Goal: Task Accomplishment & Management: Use online tool/utility

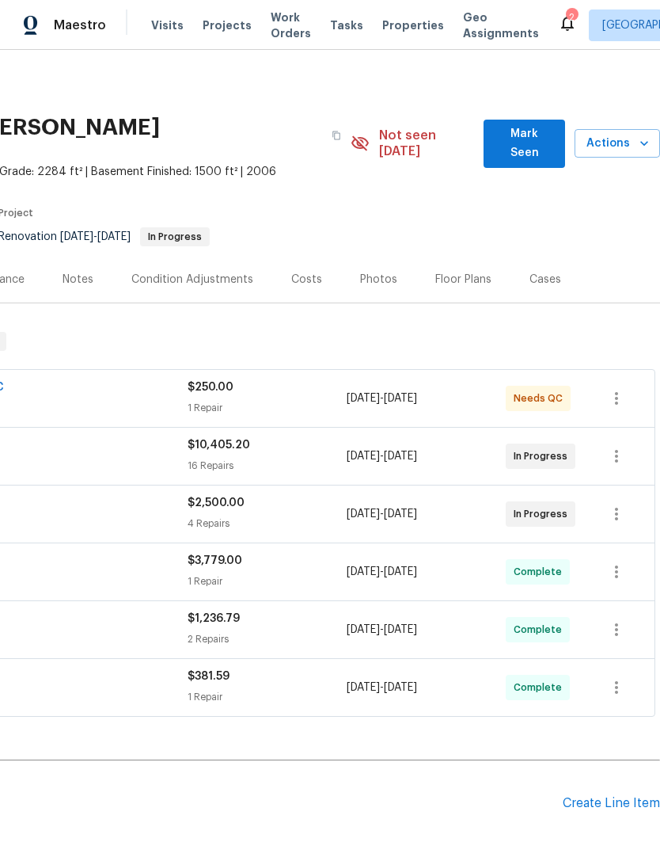
scroll to position [0, 234]
click at [213, 382] on span "$250.00" at bounding box center [211, 387] width 46 height 11
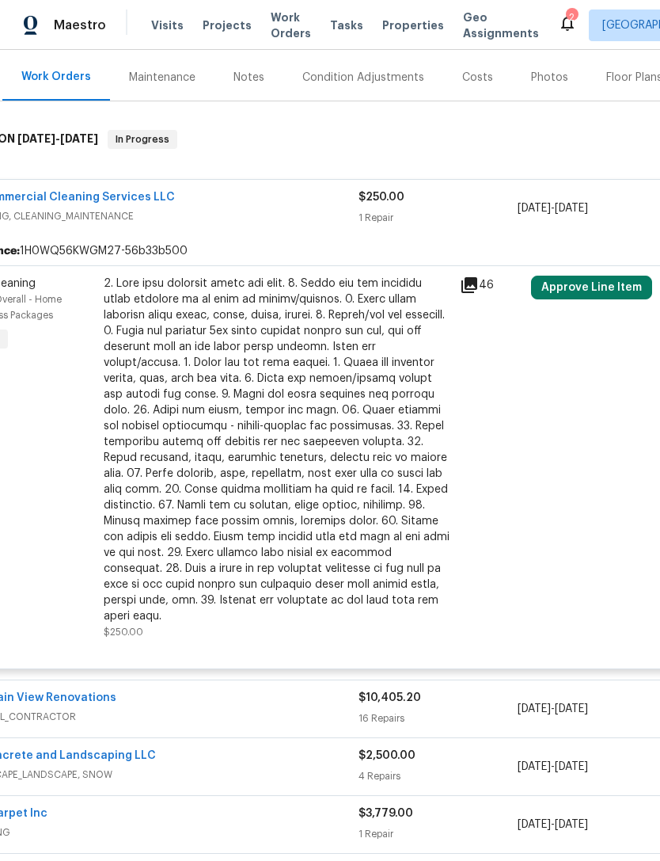
scroll to position [204, 63]
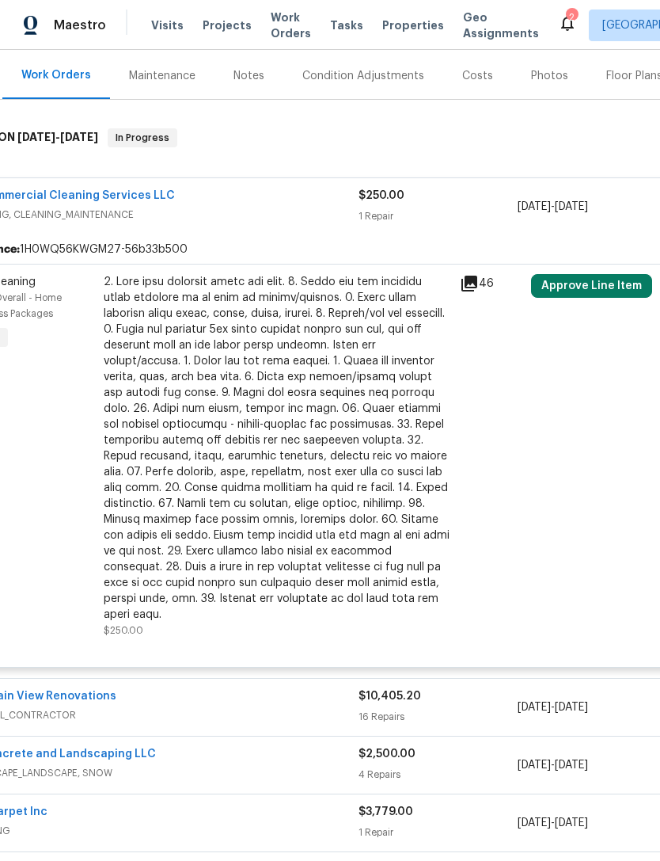
click at [581, 274] on button "Approve Line Item" at bounding box center [591, 286] width 121 height 24
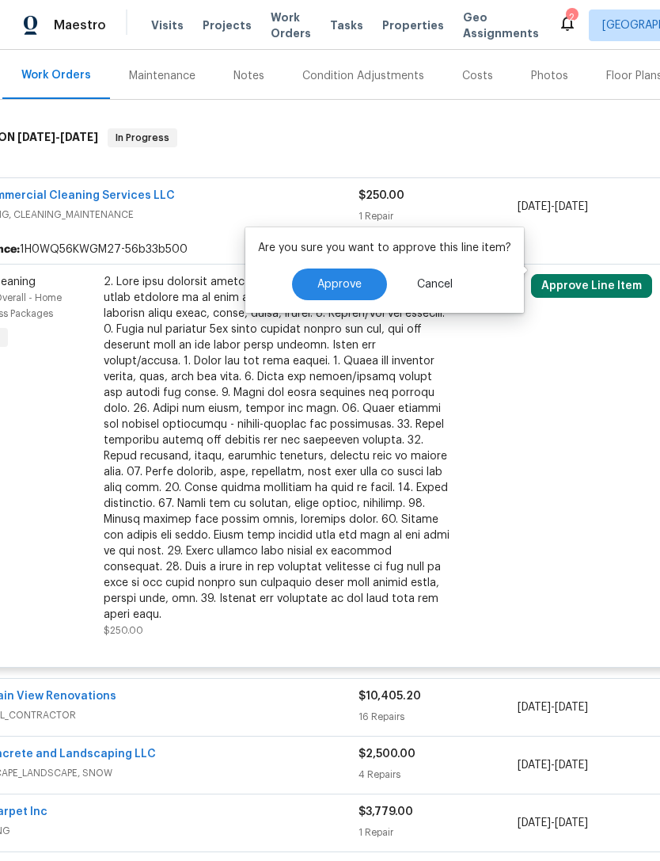
click at [360, 279] on button "Approve" at bounding box center [339, 284] width 95 height 32
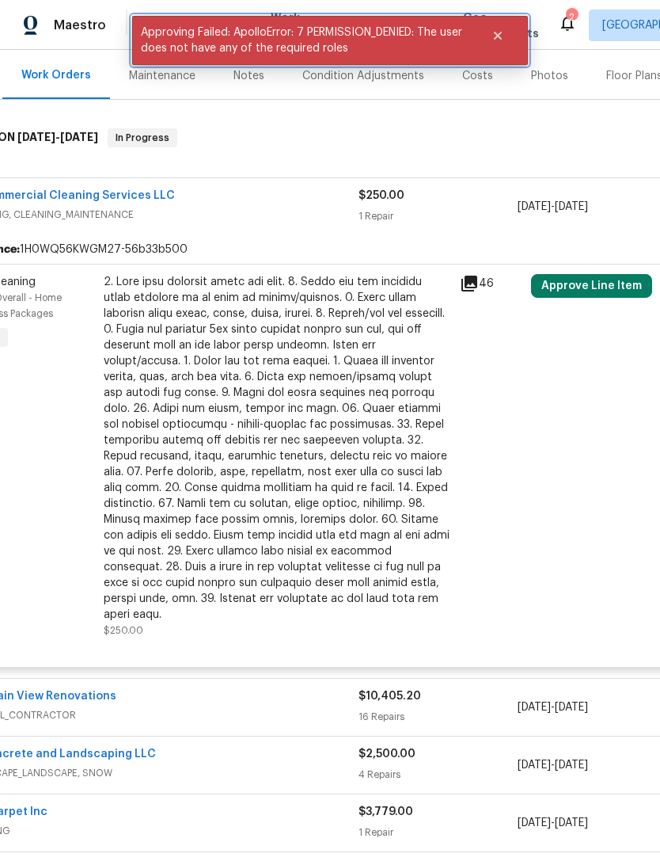
click at [501, 43] on button "Close" at bounding box center [498, 36] width 52 height 32
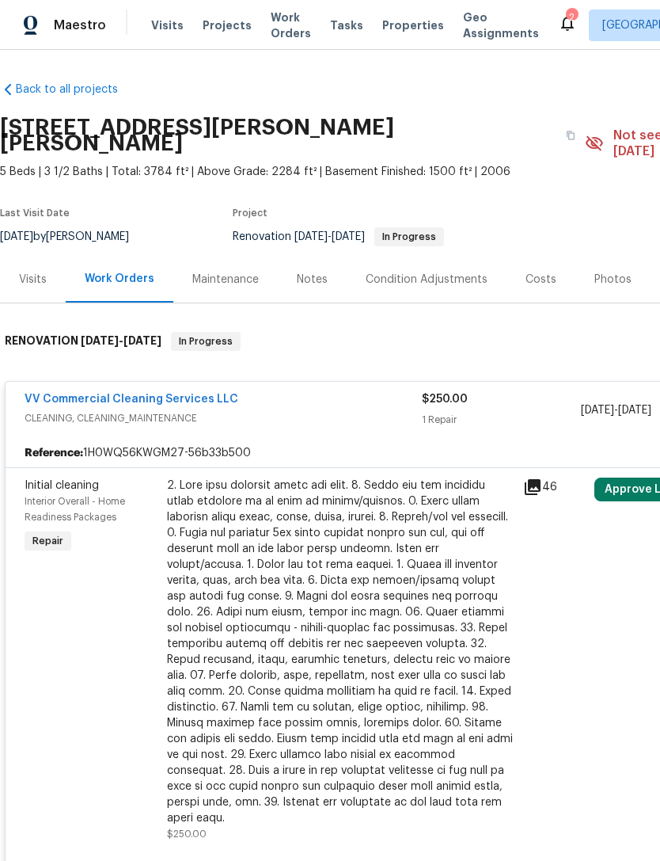
scroll to position [-1, 0]
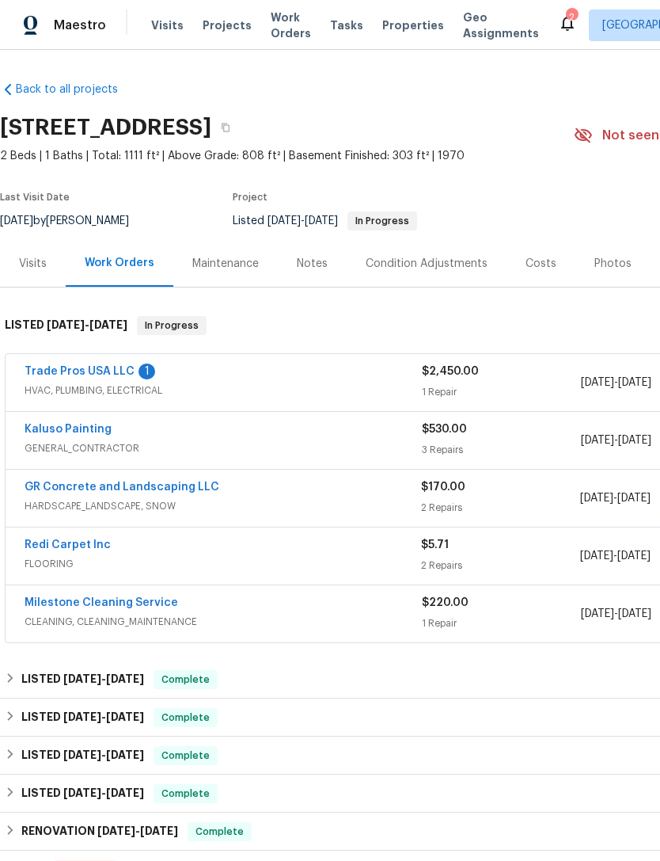
click at [115, 373] on link "Trade Pros USA LLC" at bounding box center [80, 371] width 110 height 11
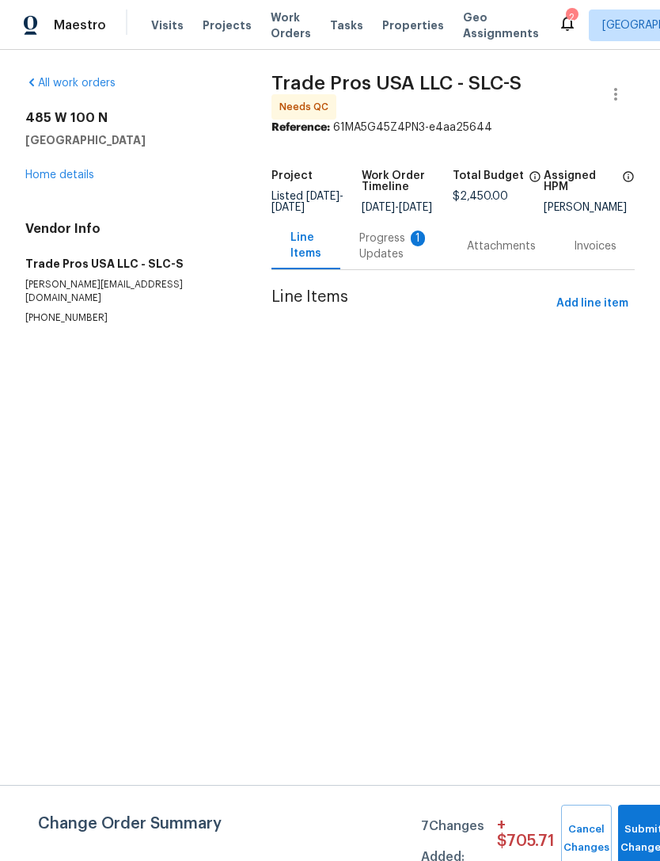
click at [394, 246] on div "Progress Updates 1" at bounding box center [395, 246] width 70 height 32
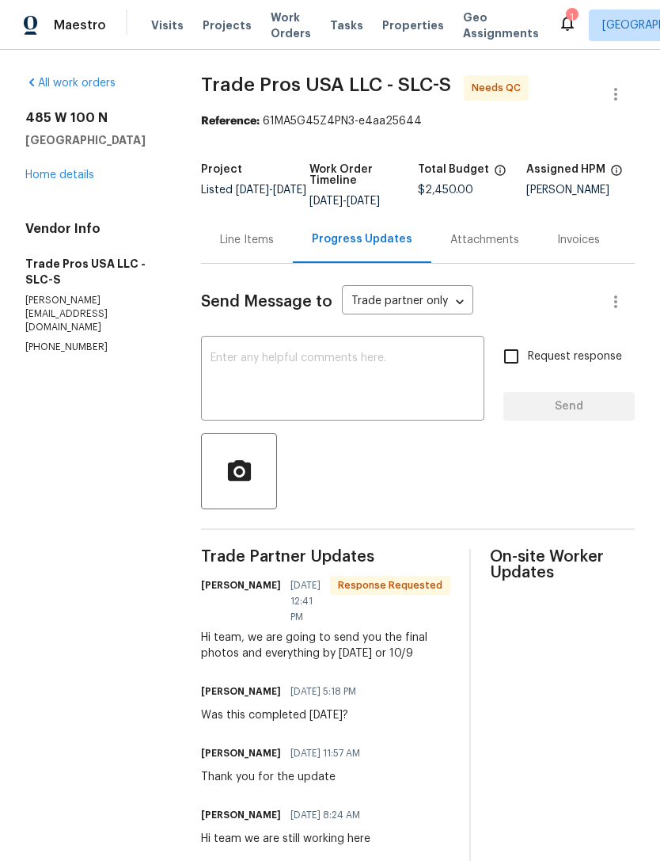
click at [299, 372] on textarea at bounding box center [343, 379] width 265 height 55
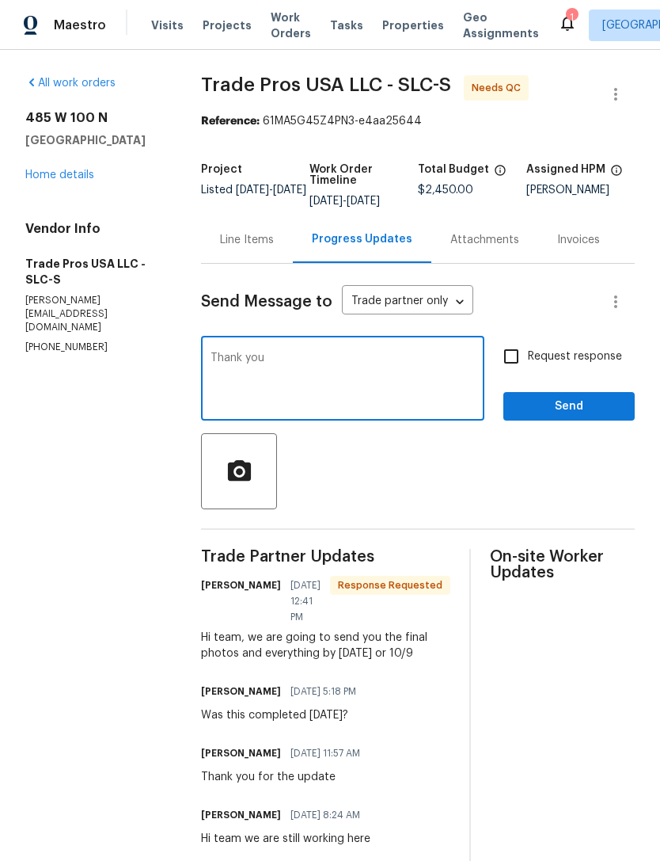
type textarea "Thank you"
click at [514, 371] on input "Request response" at bounding box center [511, 356] width 33 height 33
checkbox input "true"
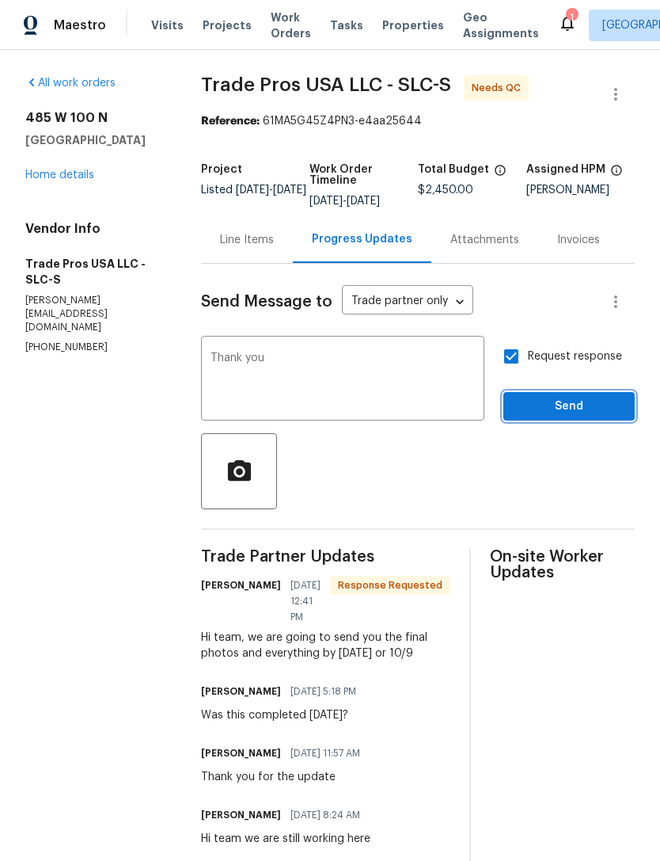
click at [571, 414] on span "Send" at bounding box center [569, 407] width 106 height 20
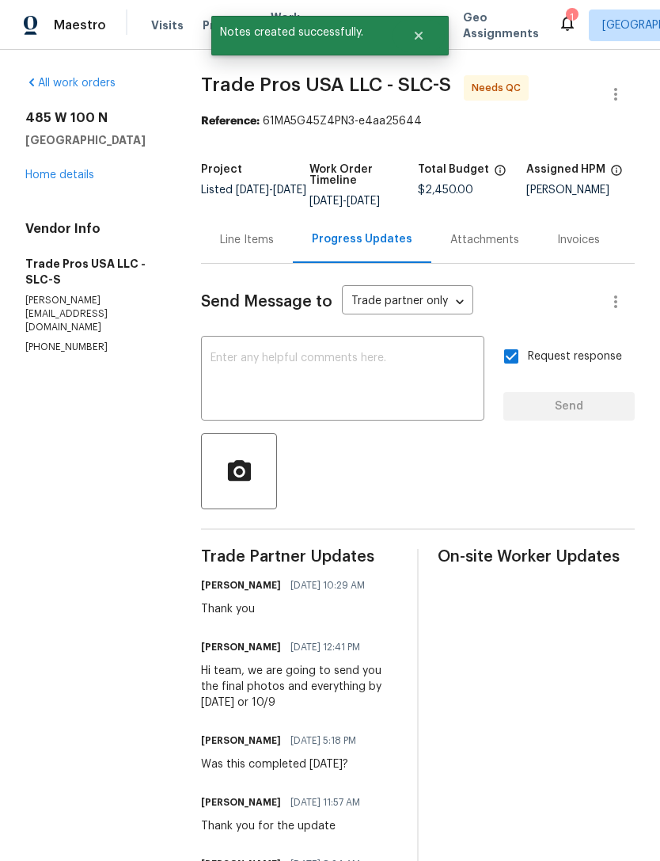
click at [67, 179] on link "Home details" at bounding box center [59, 174] width 69 height 11
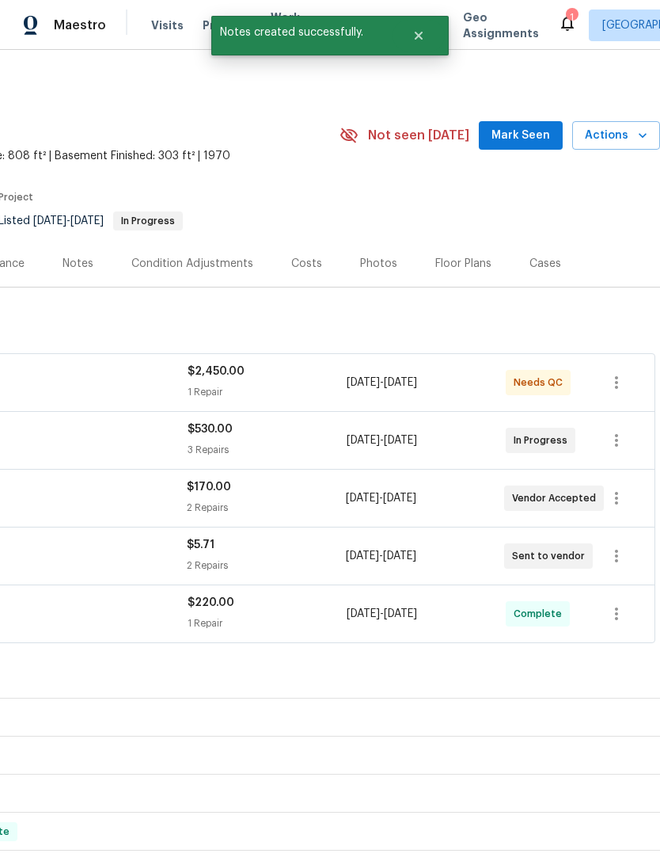
scroll to position [0, 234]
click at [251, 371] on div "$2,450.00" at bounding box center [267, 372] width 159 height 16
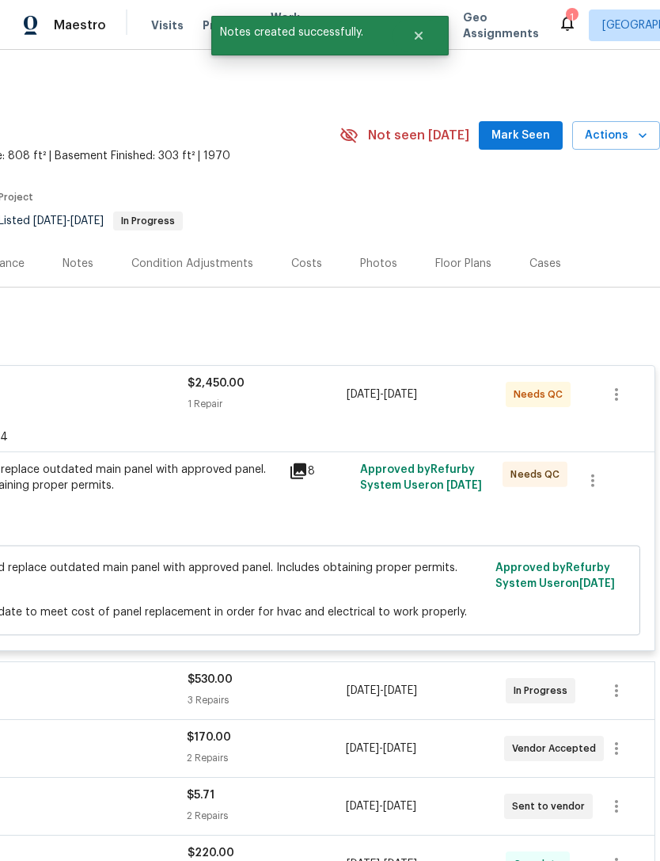
click at [242, 376] on div "$2,450.00" at bounding box center [267, 383] width 159 height 16
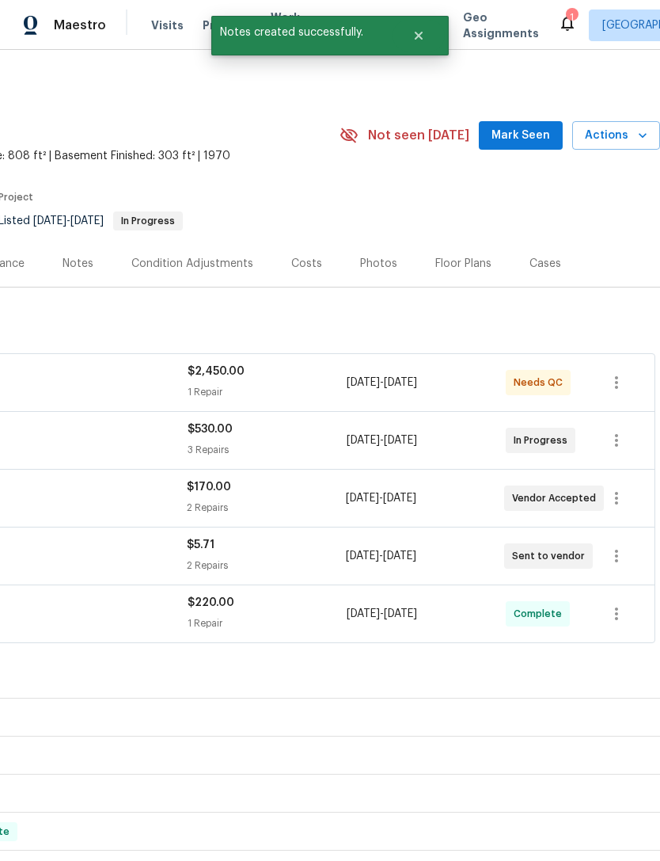
click at [231, 373] on span "$2,450.00" at bounding box center [216, 371] width 57 height 11
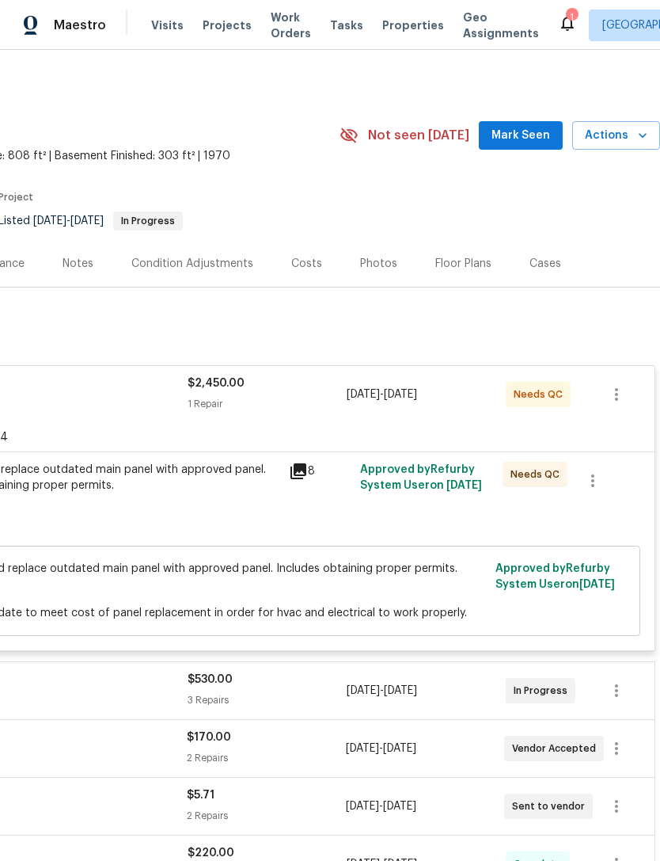
click at [306, 463] on icon at bounding box center [298, 471] width 19 height 19
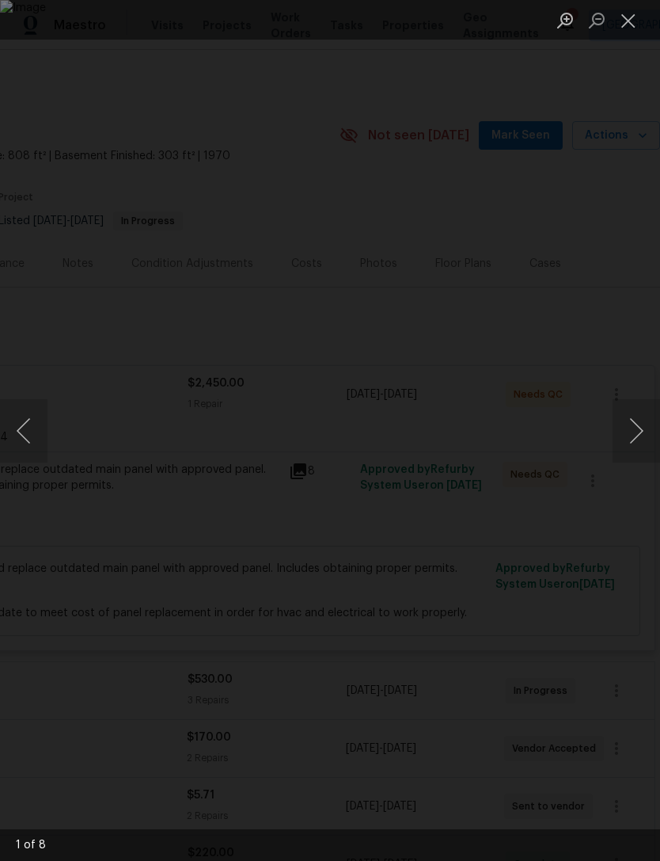
click at [632, 426] on button "Next image" at bounding box center [637, 430] width 48 height 63
click at [631, 431] on button "Next image" at bounding box center [637, 430] width 48 height 63
click at [633, 425] on button "Next image" at bounding box center [637, 430] width 48 height 63
click at [638, 427] on button "Next image" at bounding box center [637, 430] width 48 height 63
click at [638, 429] on button "Next image" at bounding box center [637, 430] width 48 height 63
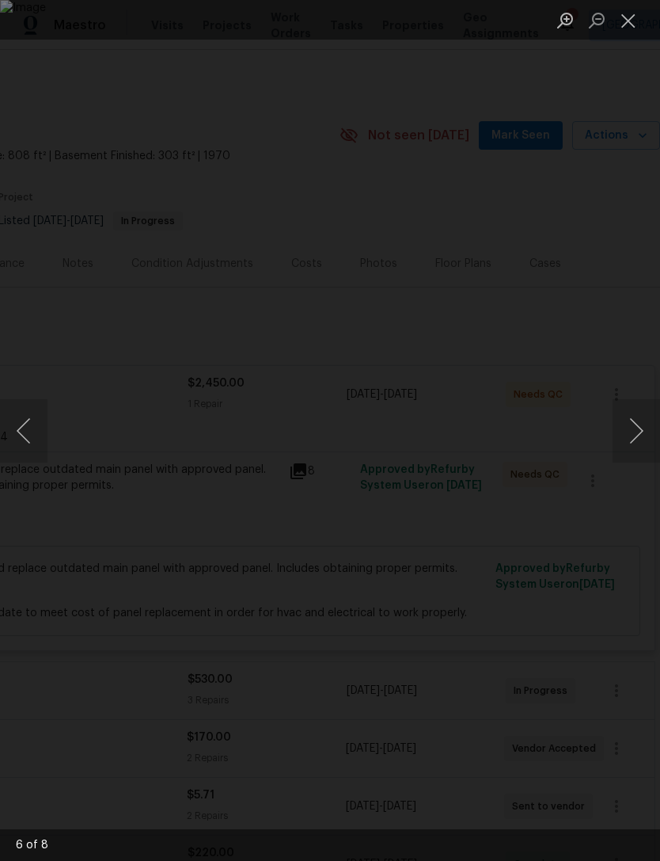
click at [637, 429] on button "Next image" at bounding box center [637, 430] width 48 height 63
click at [635, 428] on button "Next image" at bounding box center [637, 430] width 48 height 63
click at [635, 432] on button "Next image" at bounding box center [637, 430] width 48 height 63
click at [634, 431] on button "Next image" at bounding box center [637, 430] width 48 height 63
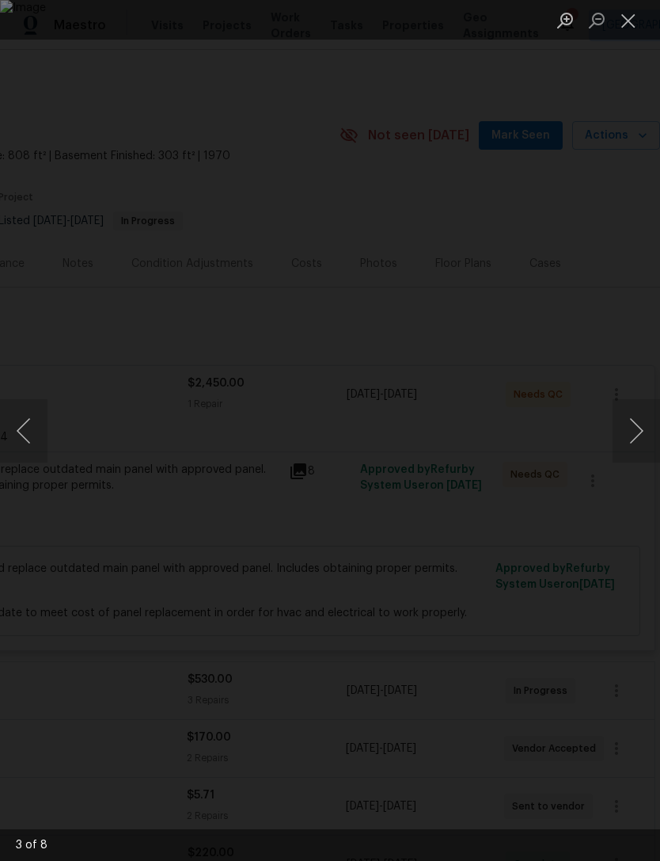
click at [634, 432] on button "Next image" at bounding box center [637, 430] width 48 height 63
click at [635, 431] on button "Next image" at bounding box center [637, 430] width 48 height 63
click at [638, 427] on button "Next image" at bounding box center [637, 430] width 48 height 63
click at [634, 427] on button "Next image" at bounding box center [637, 430] width 48 height 63
click at [637, 428] on button "Next image" at bounding box center [637, 430] width 48 height 63
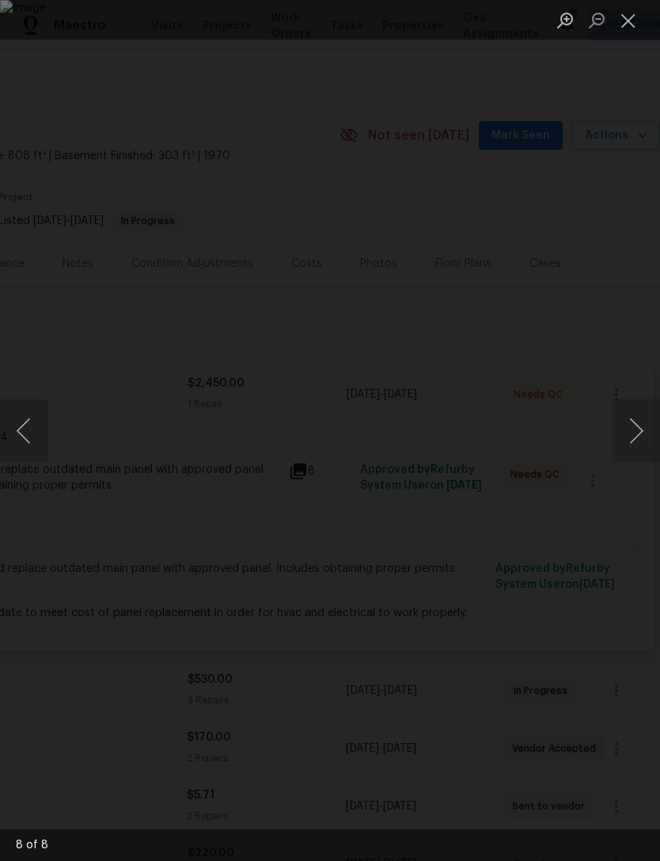
click at [630, 22] on button "Close lightbox" at bounding box center [629, 20] width 32 height 28
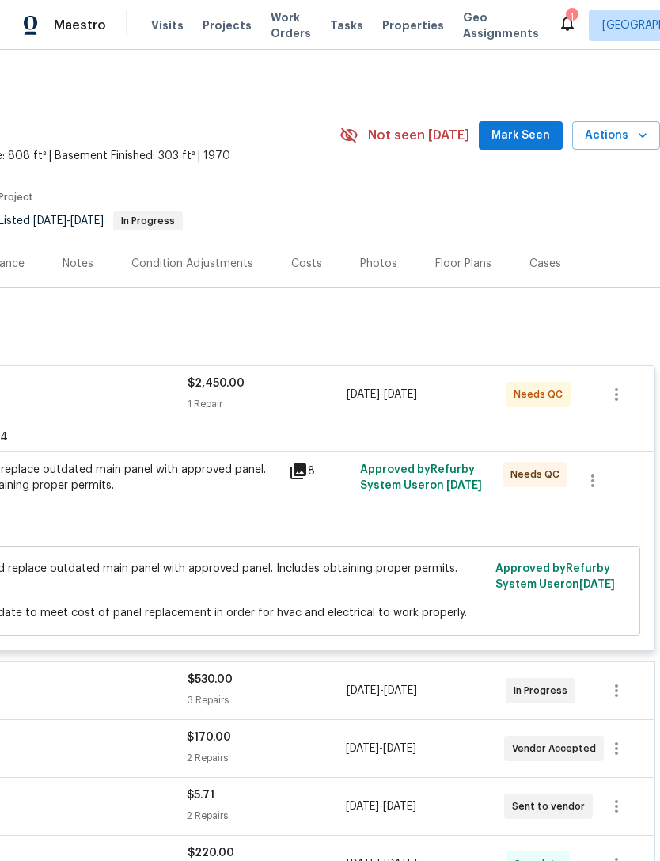
click at [130, 504] on div "Remove and replace outdated main panel with approved panel. Includes obtaining …" at bounding box center [106, 486] width 347 height 48
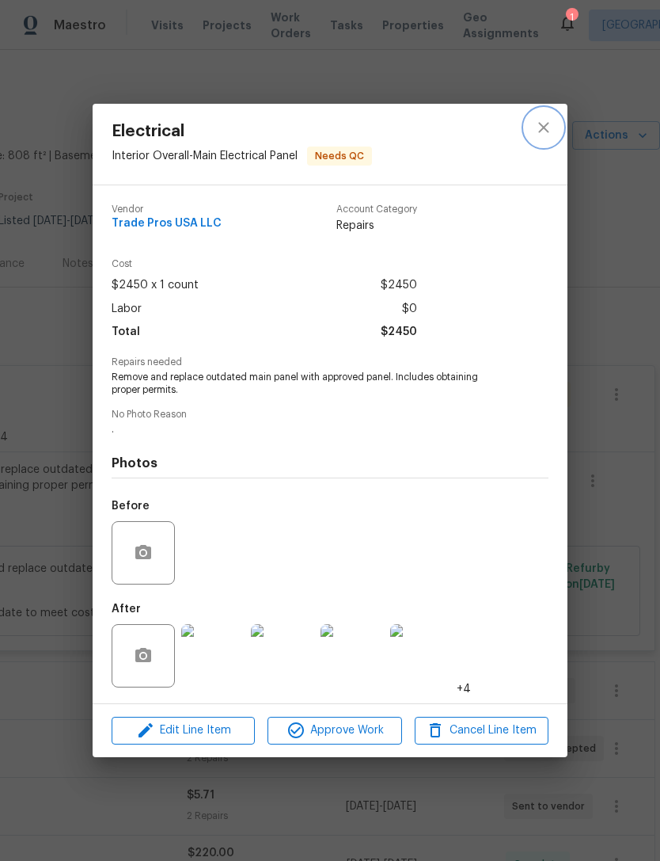
click at [546, 130] on icon "close" at bounding box center [544, 127] width 19 height 19
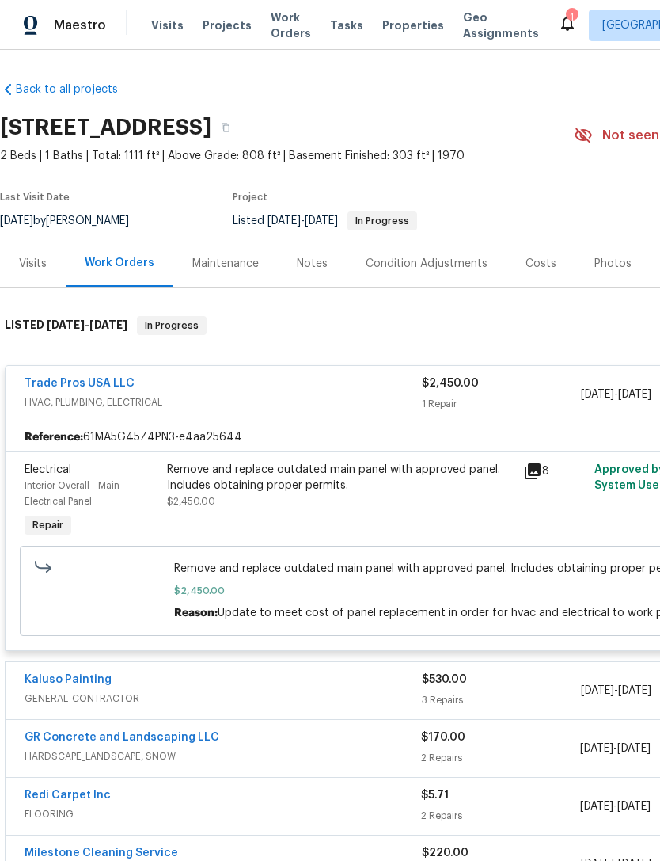
scroll to position [0, 0]
click at [123, 265] on div "Work Orders" at bounding box center [120, 263] width 70 height 16
click at [107, 271] on div "Work Orders" at bounding box center [120, 263] width 108 height 47
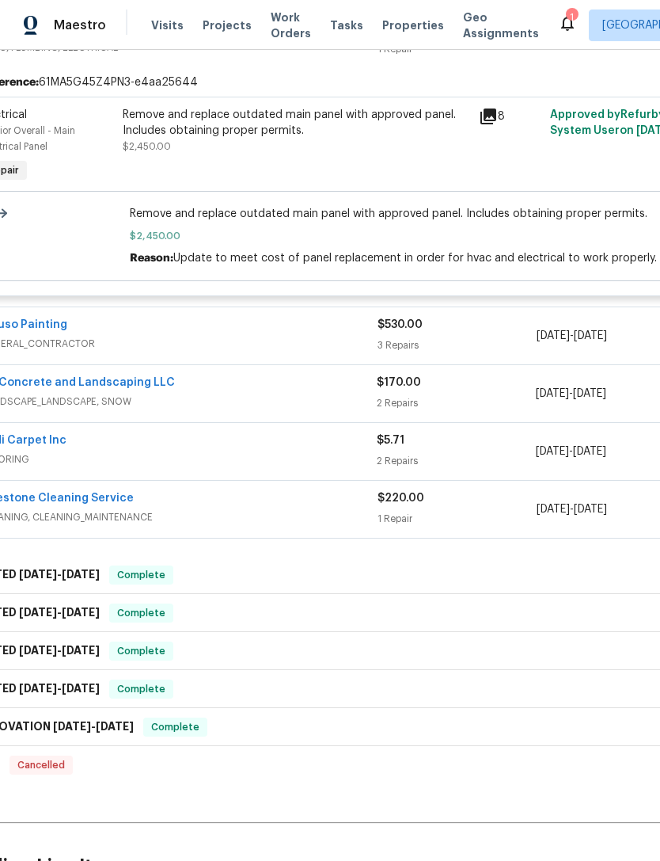
scroll to position [356, 44]
click at [131, 383] on link "GR Concrete and Landscaping LLC" at bounding box center [77, 381] width 195 height 11
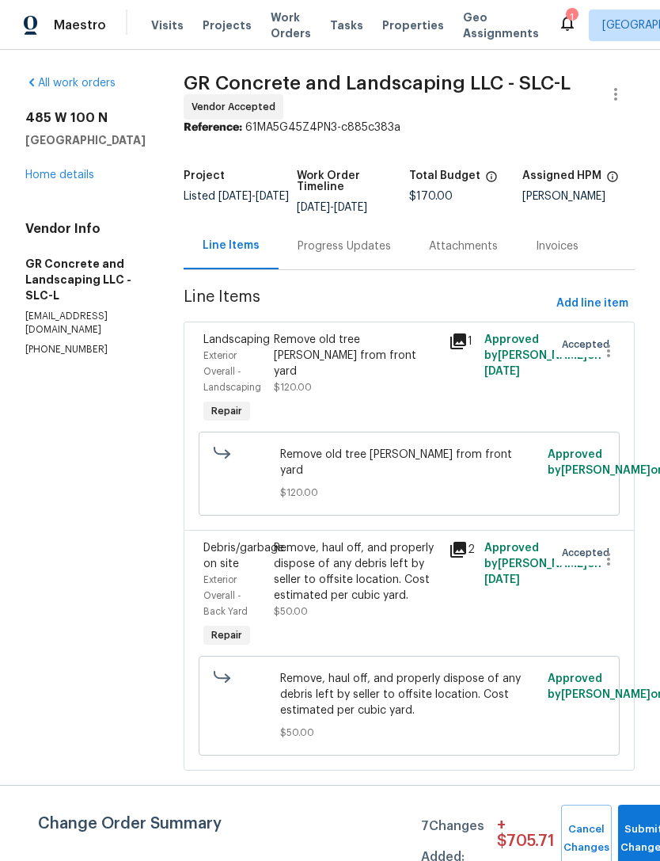
click at [371, 363] on div "Remove old tree stump from front yard $120.00" at bounding box center [357, 363] width 166 height 63
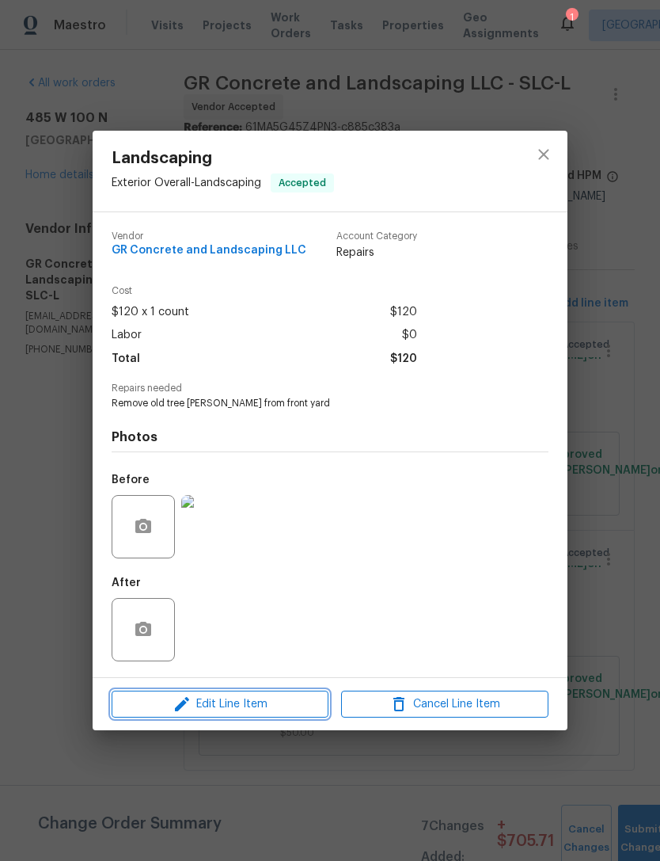
click at [237, 699] on span "Edit Line Item" at bounding box center [219, 705] width 207 height 20
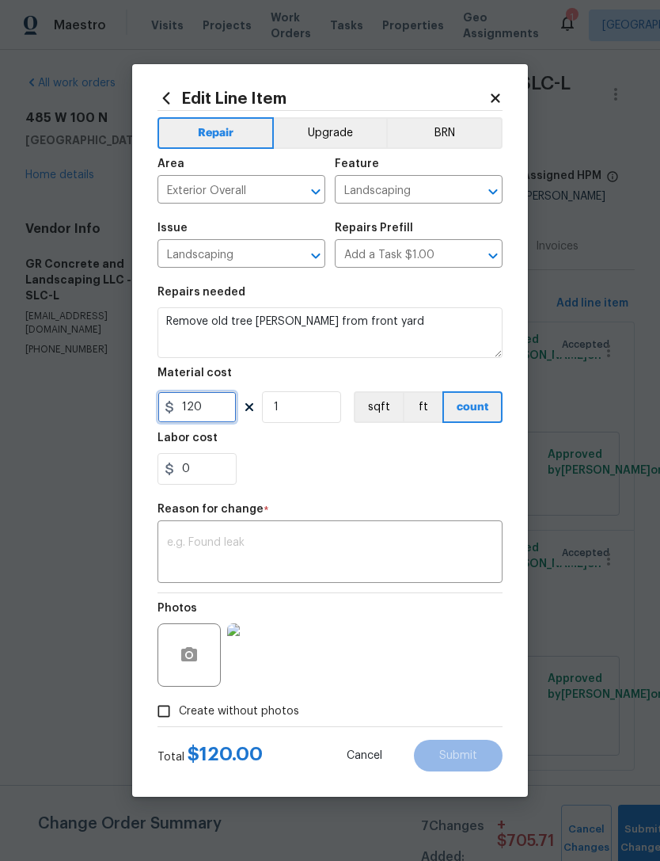
click at [214, 410] on input "120" at bounding box center [197, 407] width 79 height 32
type input "320"
click at [294, 554] on textarea at bounding box center [330, 553] width 326 height 33
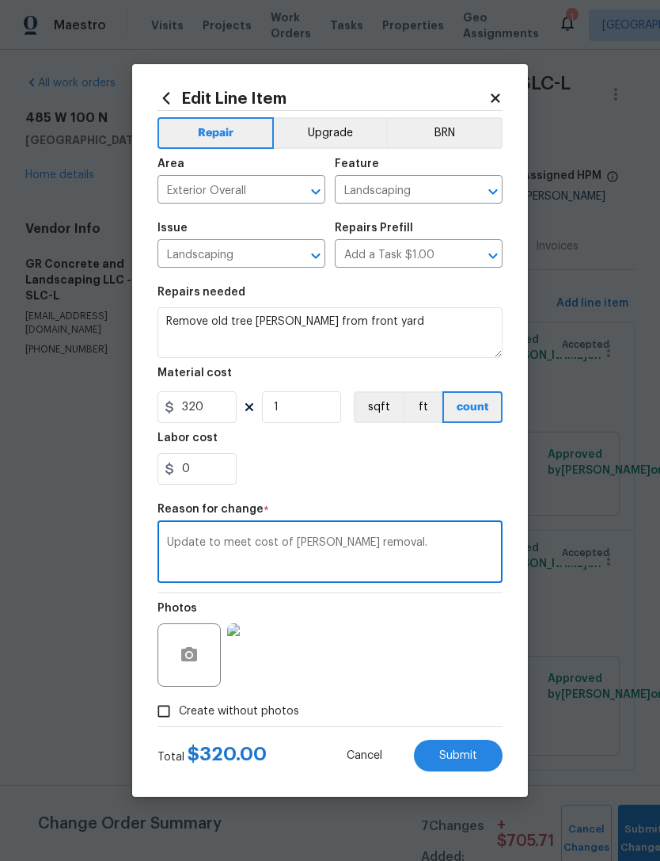
type textarea "Update to meet cost of stump removal."
click at [370, 478] on div "0" at bounding box center [330, 469] width 345 height 32
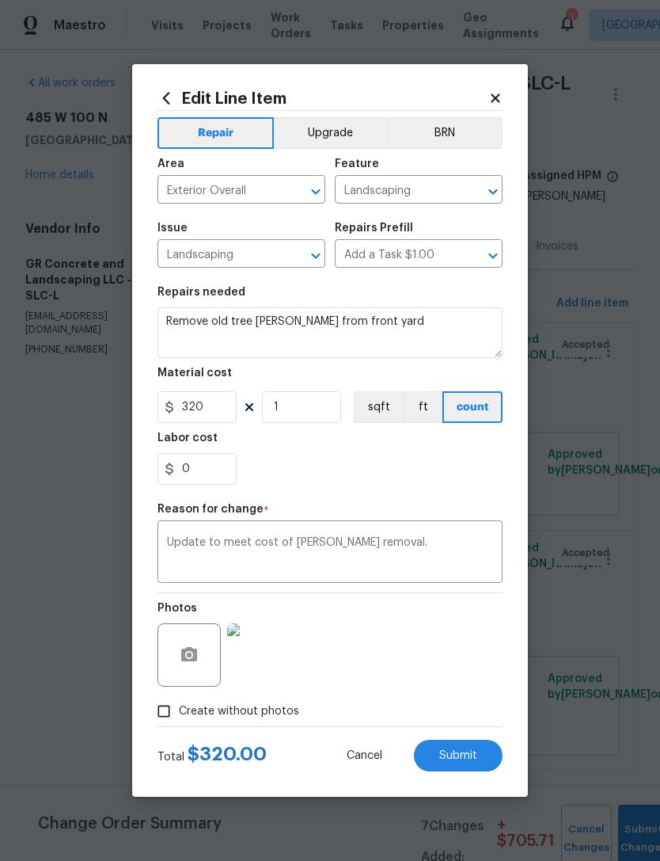
click at [455, 756] on span "Submit" at bounding box center [459, 756] width 38 height 12
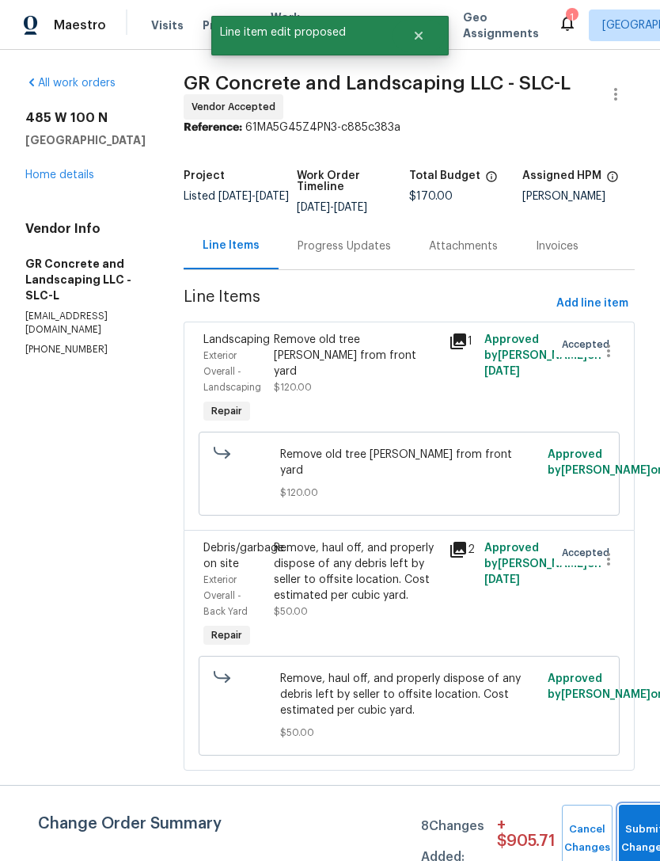
click at [626, 836] on button "Submit Changes" at bounding box center [644, 839] width 51 height 68
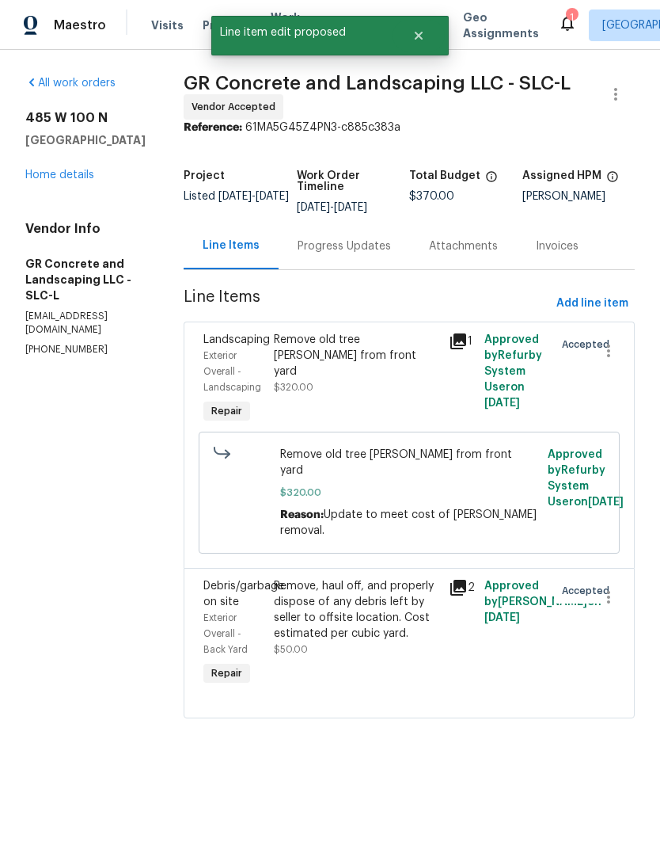
click at [80, 179] on link "Home details" at bounding box center [59, 174] width 69 height 11
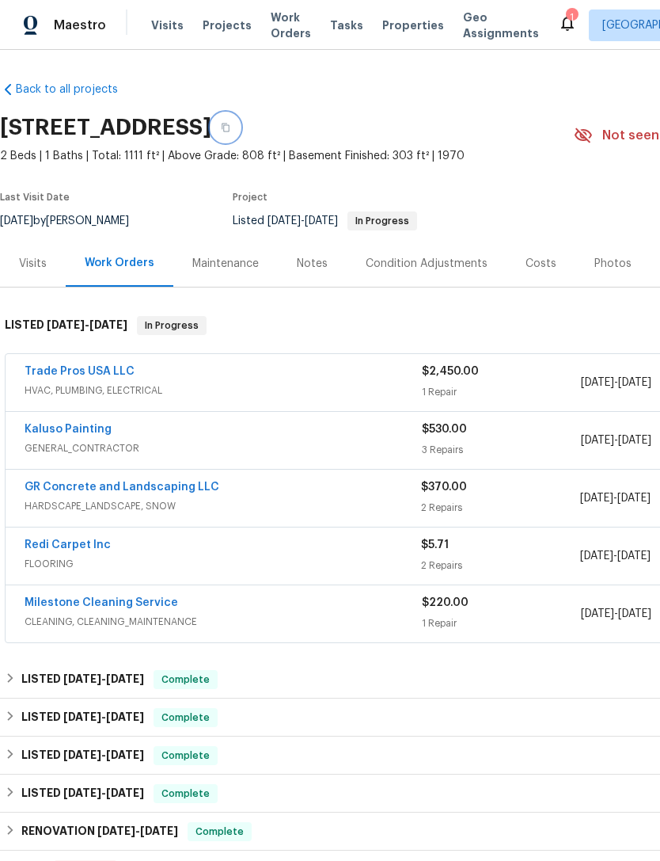
click at [240, 128] on button "button" at bounding box center [225, 127] width 29 height 29
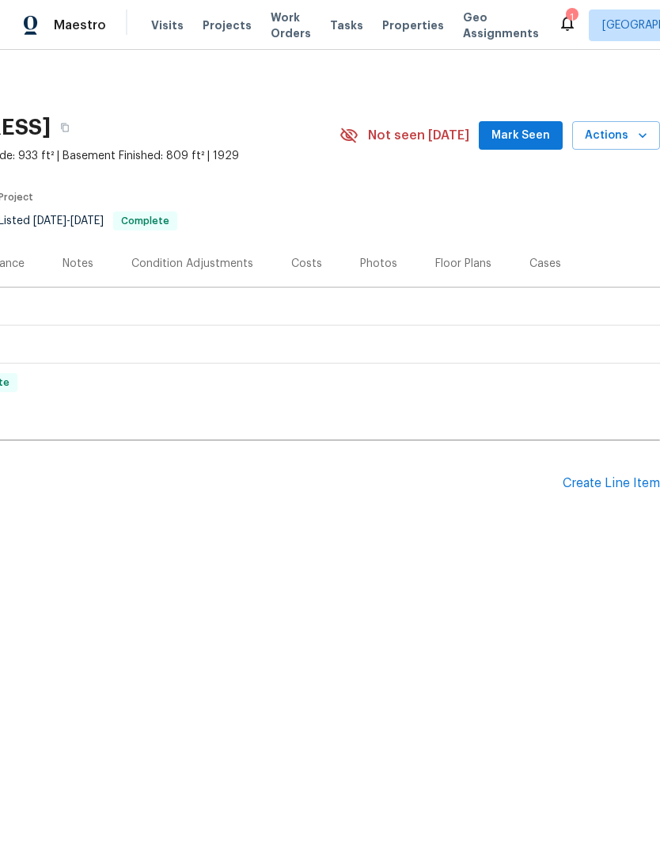
scroll to position [0, 234]
click at [527, 133] on span "Mark Seen" at bounding box center [521, 136] width 59 height 20
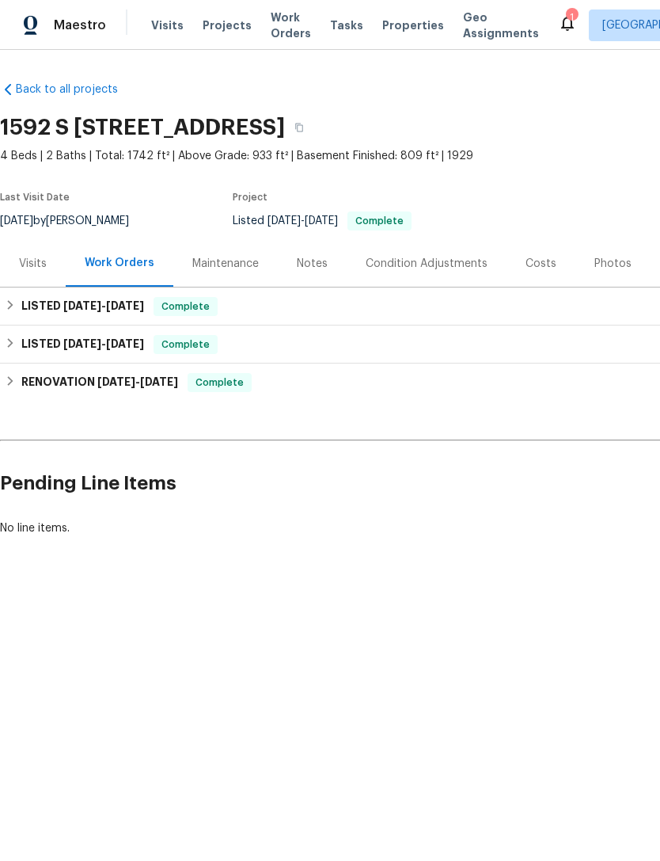
click at [314, 265] on div "Notes" at bounding box center [312, 264] width 31 height 16
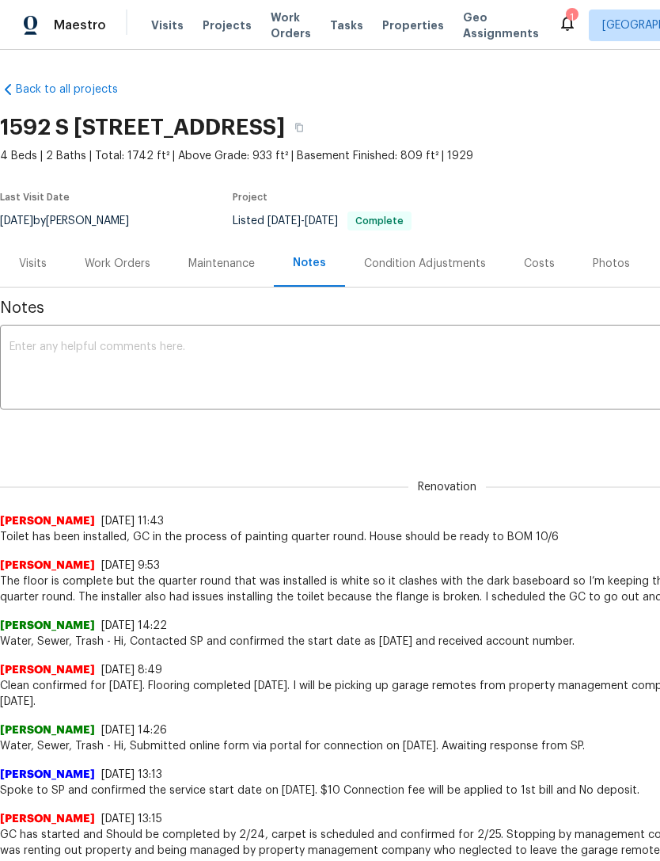
click at [94, 349] on textarea at bounding box center [448, 368] width 876 height 55
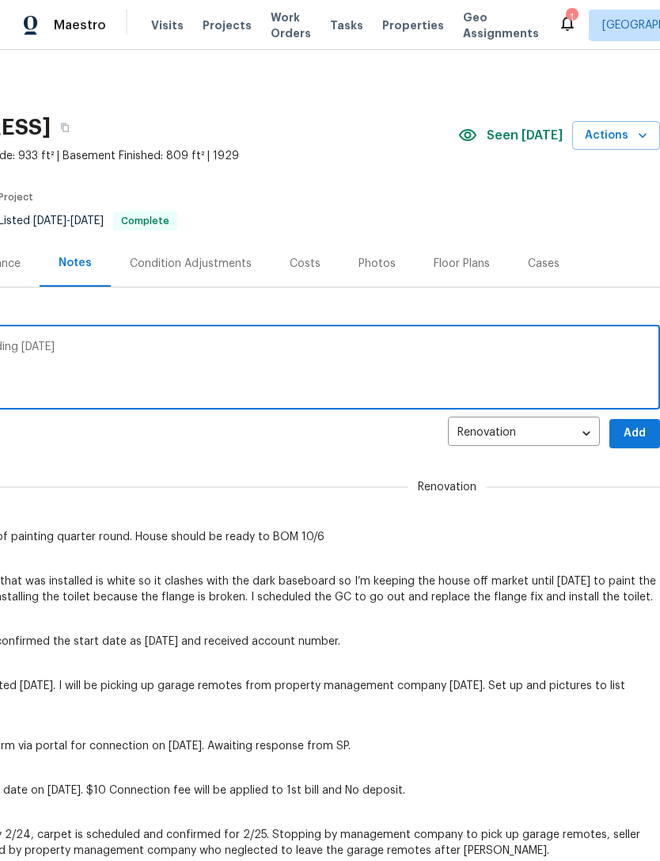
scroll to position [0, 234]
type textarea "All work orders completed, pictures uploading [DATE]"
click at [628, 428] on span "Add" at bounding box center [634, 434] width 25 height 20
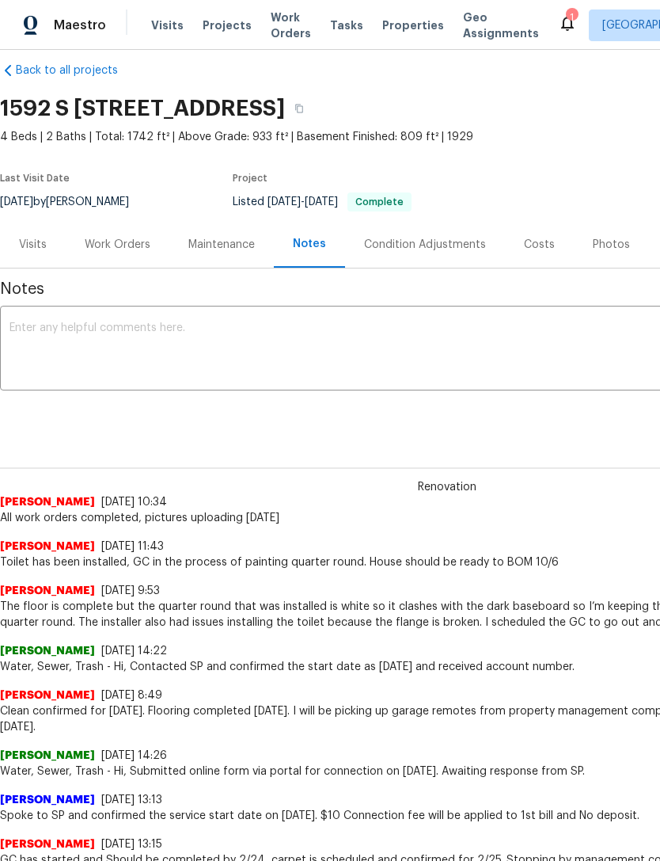
scroll to position [21, 0]
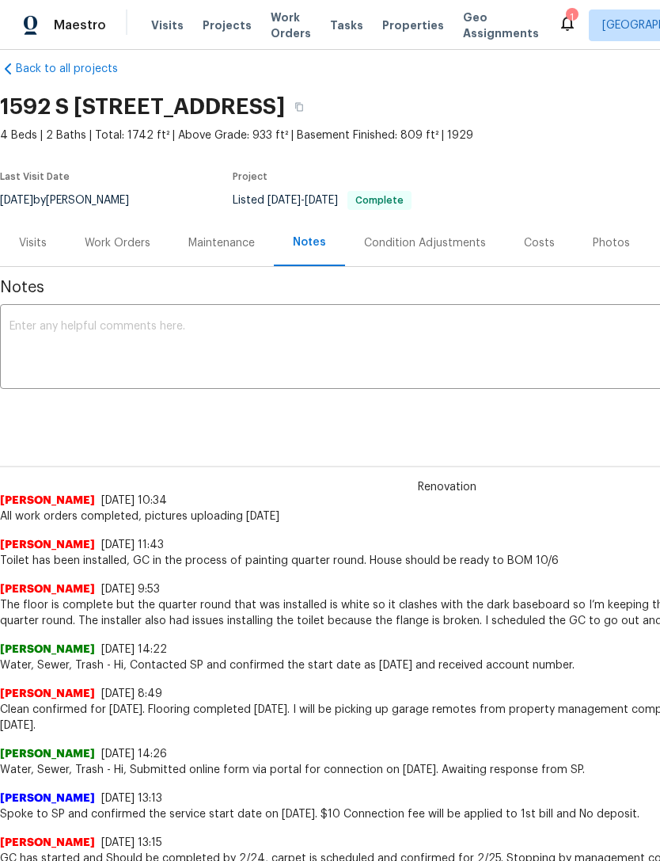
click at [123, 245] on div "Work Orders" at bounding box center [118, 243] width 66 height 16
